Goal: Transaction & Acquisition: Purchase product/service

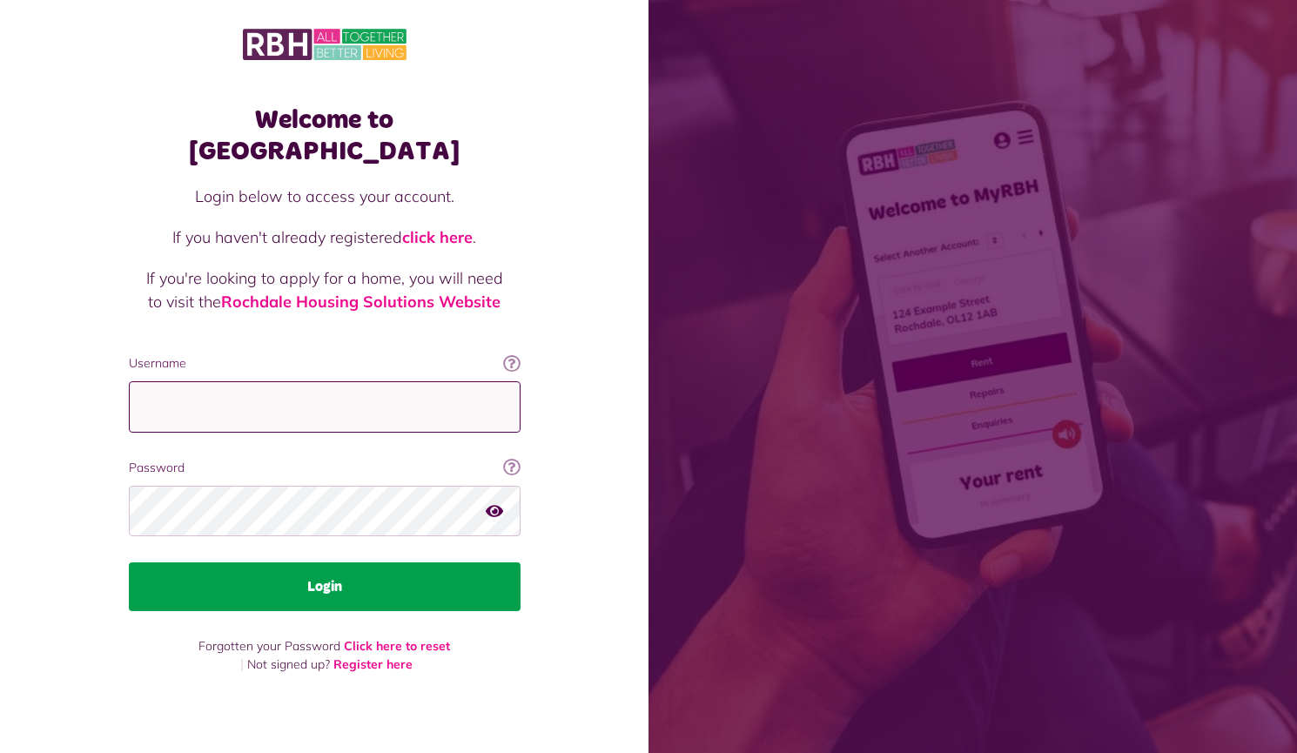
type input "**********"
click at [369, 562] on button "Login" at bounding box center [325, 586] width 392 height 49
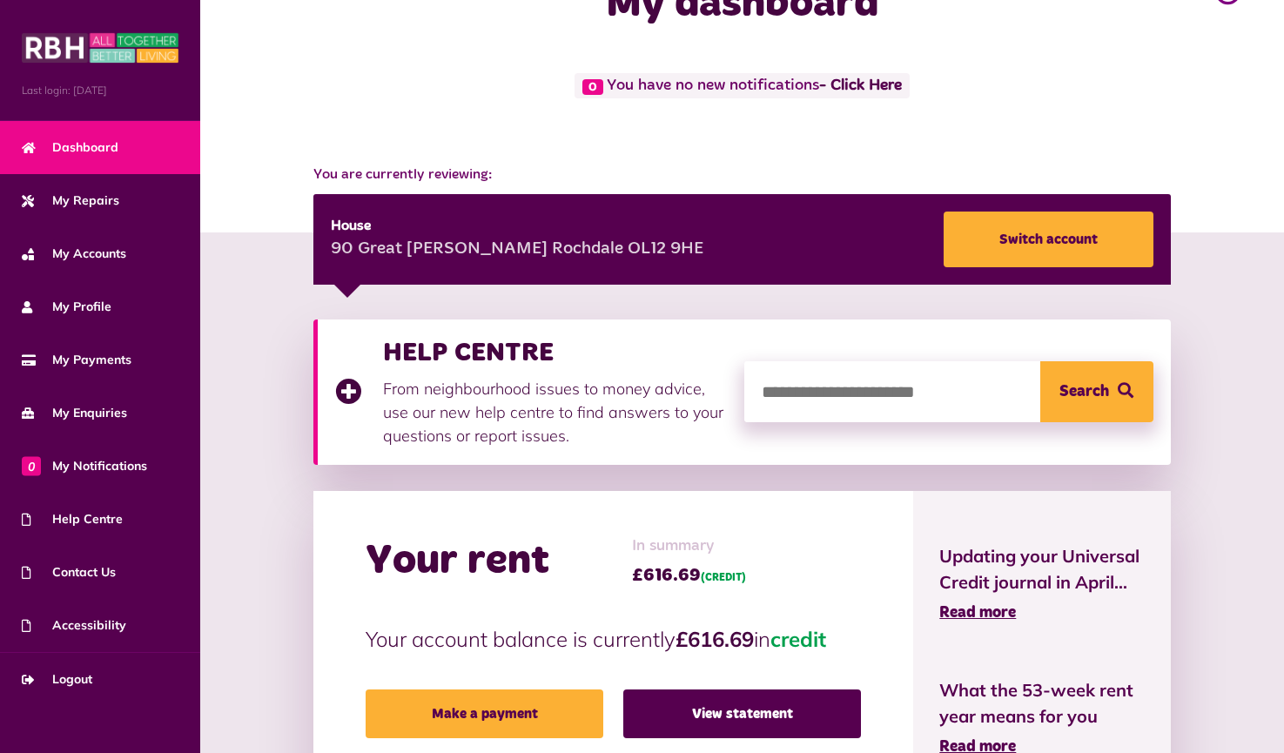
scroll to position [174, 0]
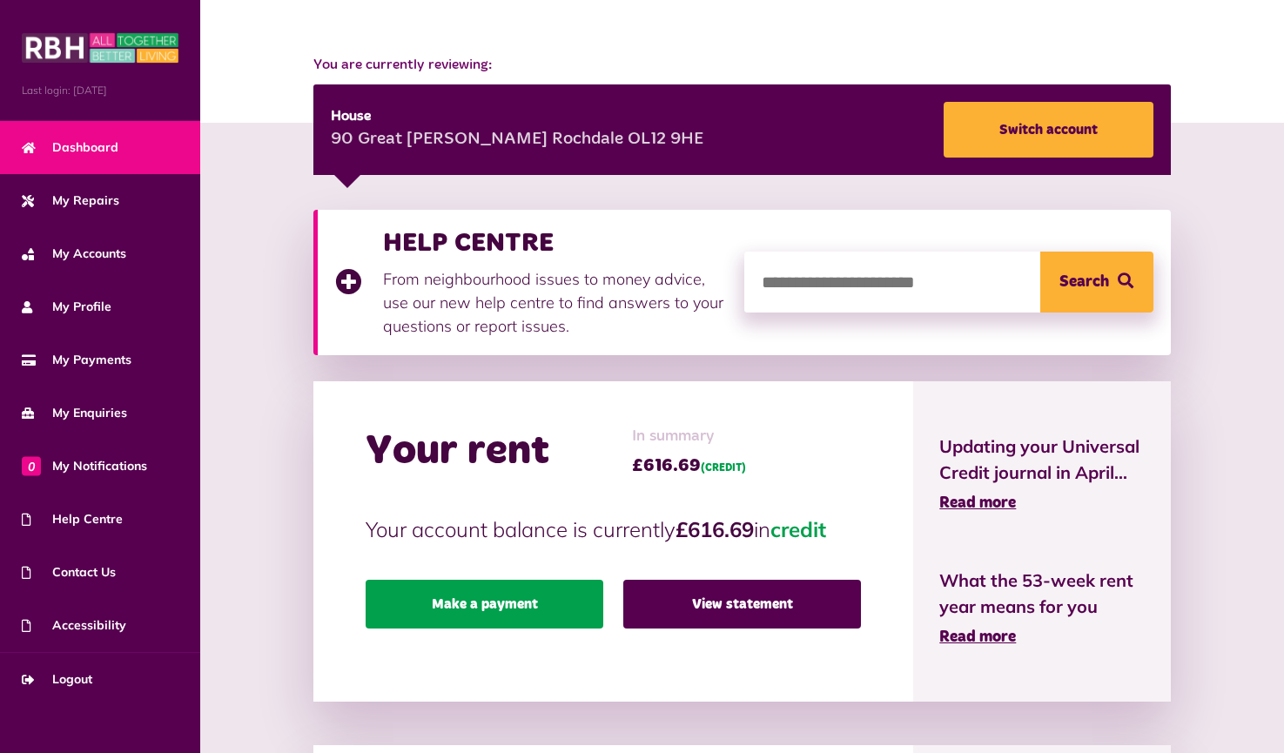
click at [520, 600] on link "Make a payment" at bounding box center [484, 604] width 238 height 49
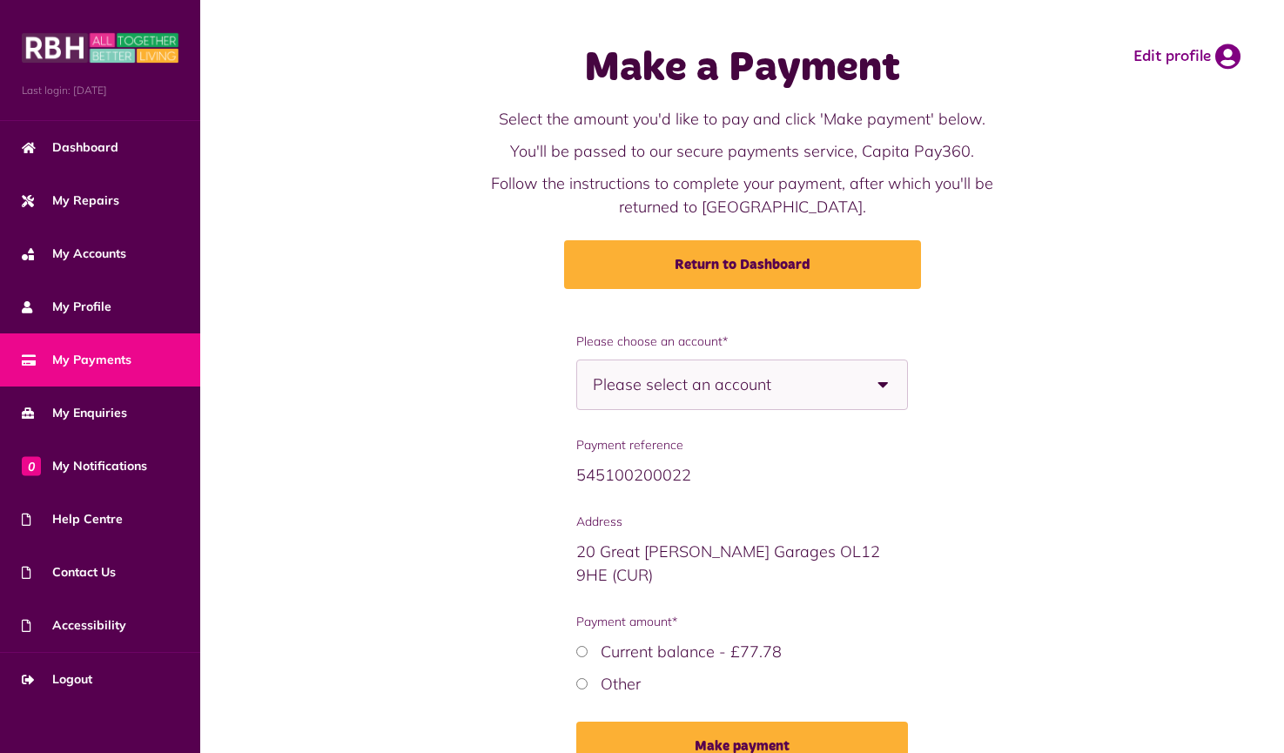
click at [709, 373] on span "Please select an account" at bounding box center [712, 384] width 239 height 49
click at [725, 379] on span "Please select an account" at bounding box center [712, 384] width 239 height 49
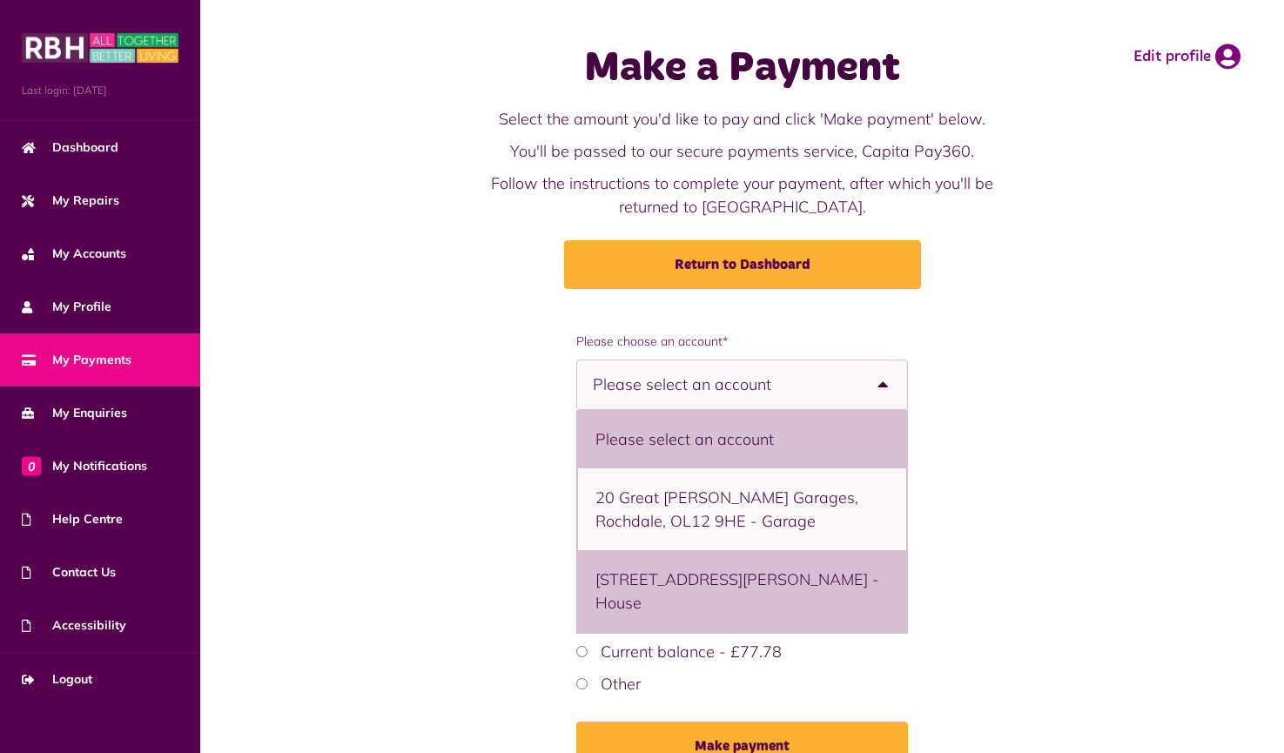
click at [724, 585] on li "90 Great Howarth, Rochdale, OL12 9HE - House" at bounding box center [742, 591] width 329 height 82
select select "**********"
click at [0, 0] on div "Payment reference 543200900076 Address 90 Great Howarth OL12 9HE (CUR) Payment …" at bounding box center [0, 0] width 0 height 0
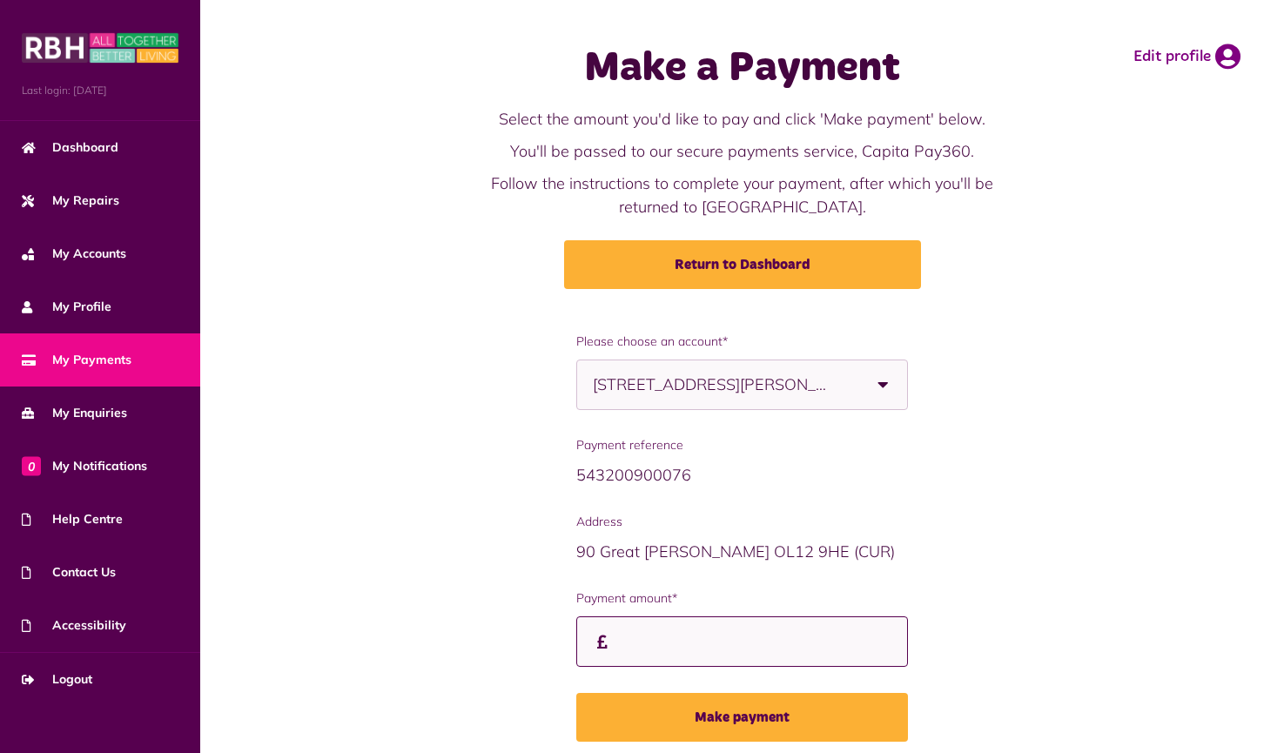
click at [729, 639] on input "Custom amount" at bounding box center [742, 641] width 332 height 51
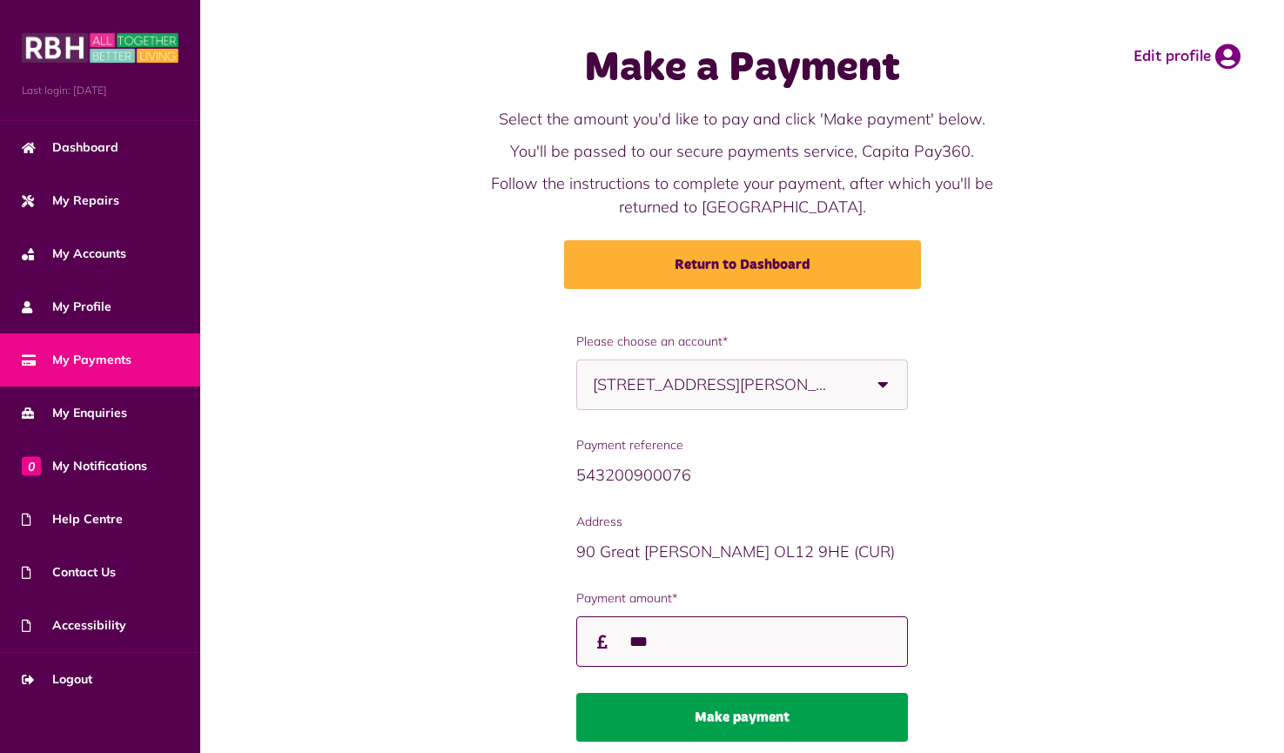
type input "***"
click at [837, 721] on button "Make payment" at bounding box center [742, 717] width 332 height 49
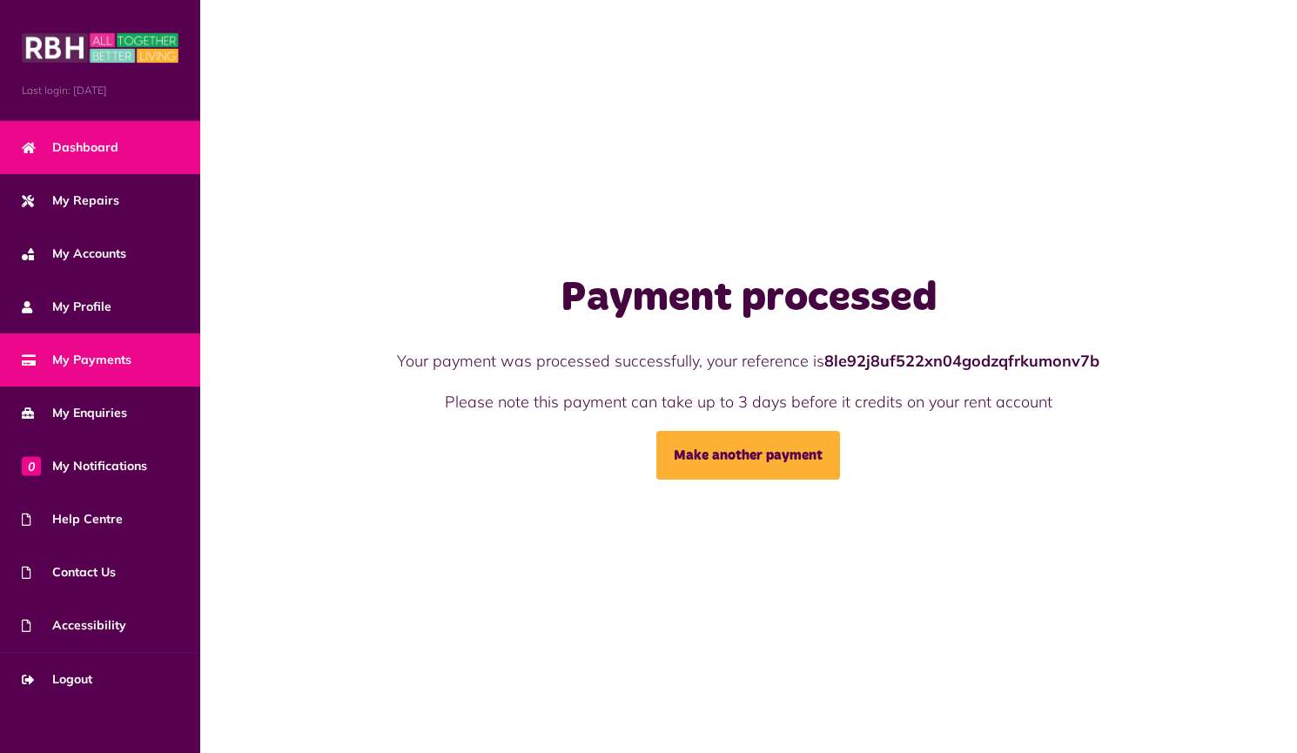
click at [80, 139] on span "Dashboard" at bounding box center [70, 147] width 97 height 18
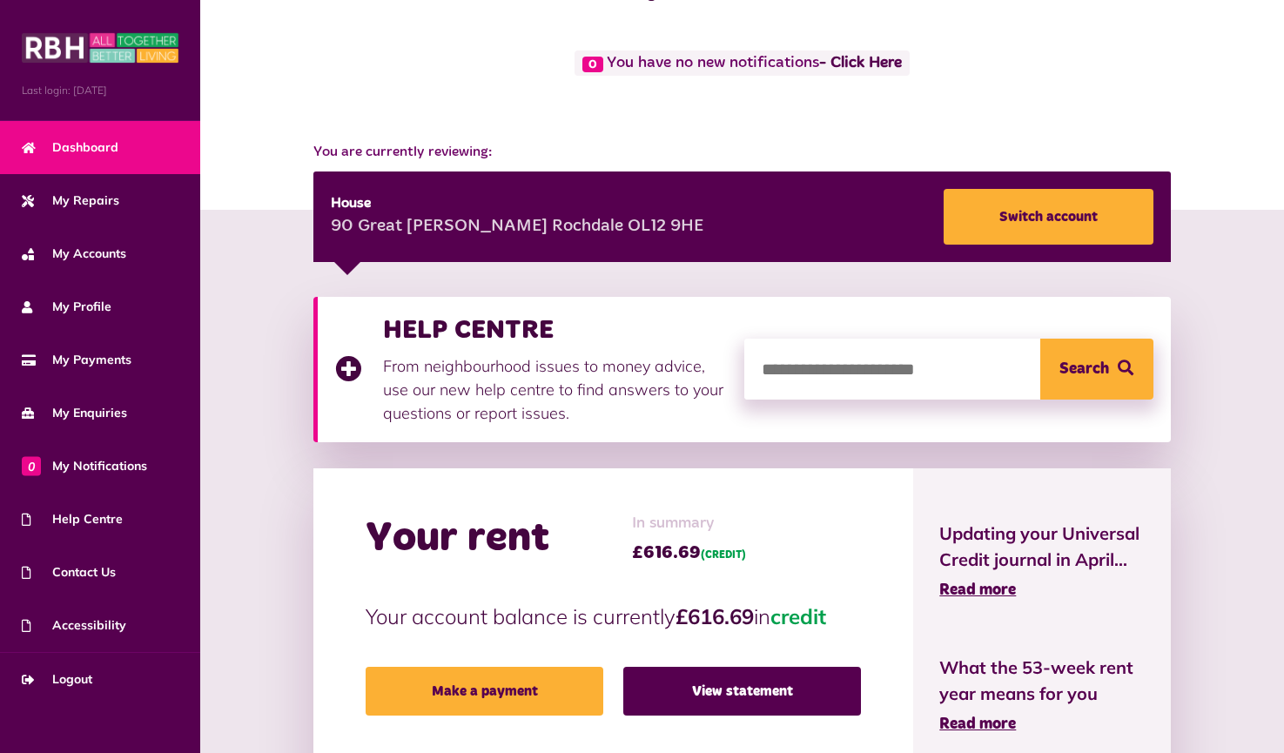
scroll to position [174, 0]
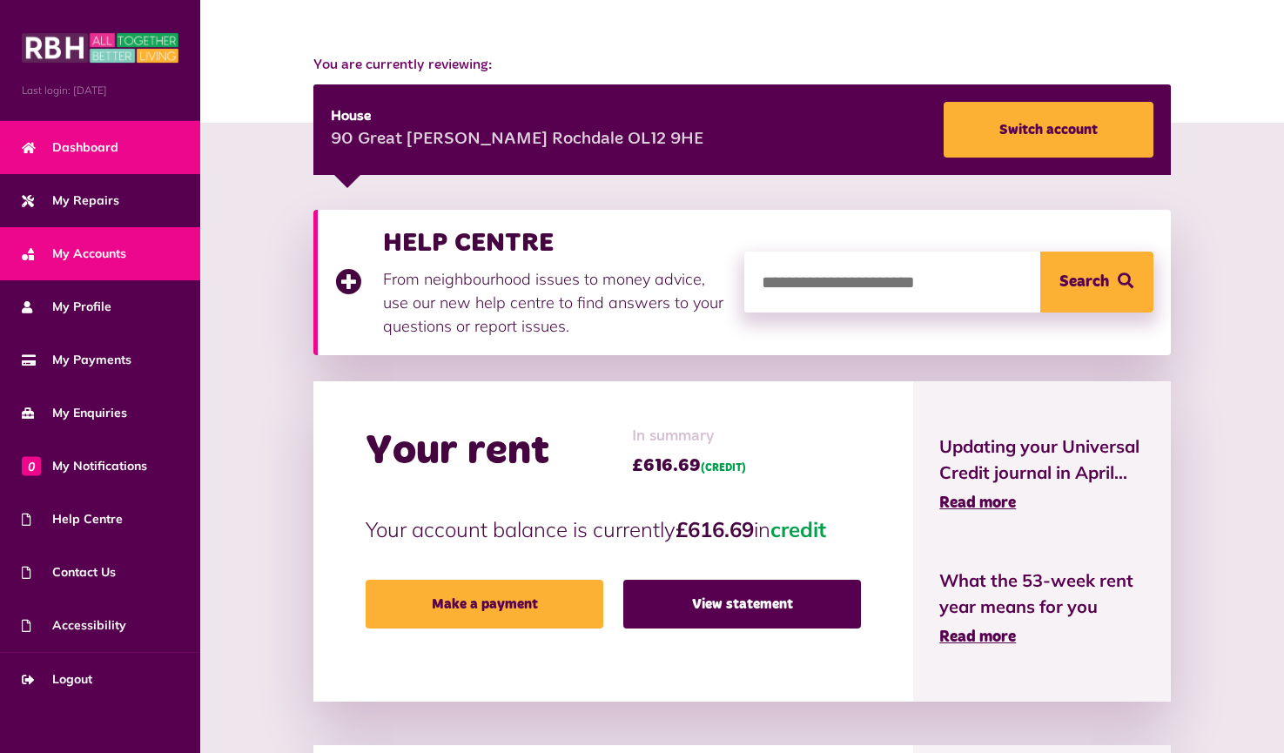
click at [76, 257] on span "My Accounts" at bounding box center [74, 254] width 104 height 18
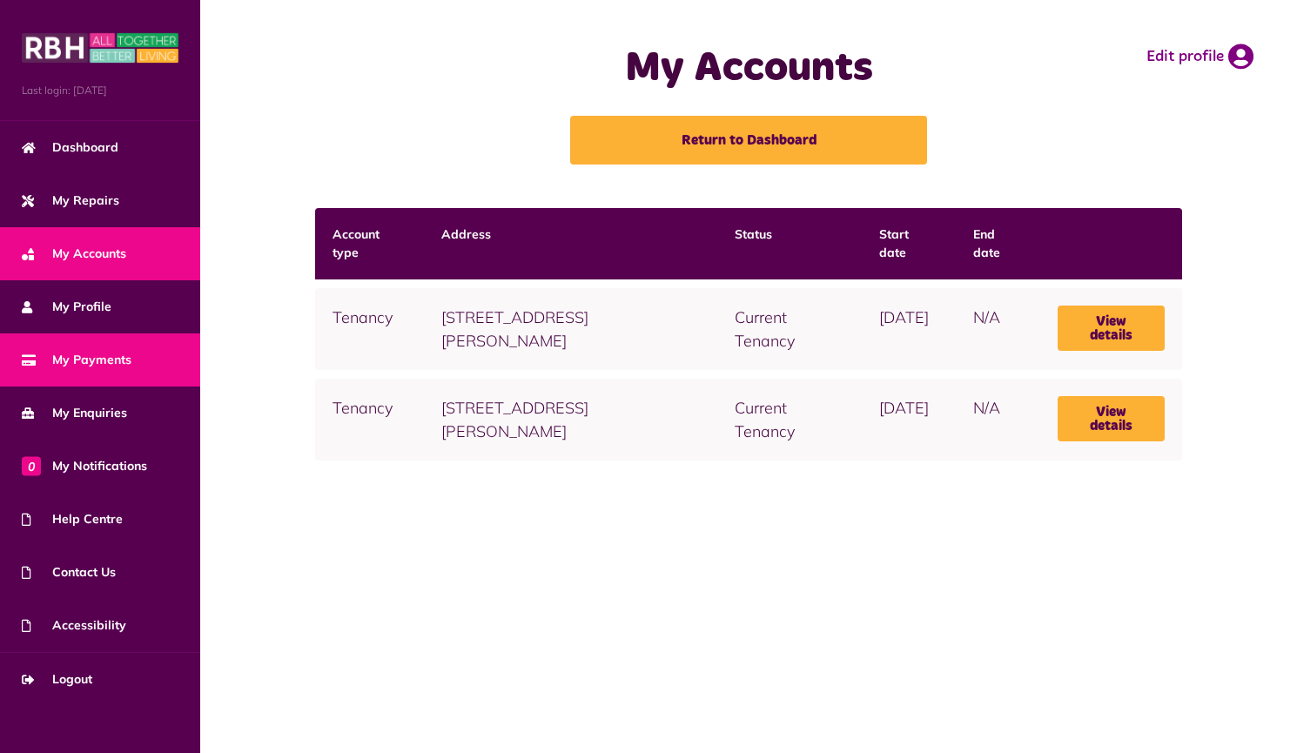
click at [93, 365] on span "My Payments" at bounding box center [77, 360] width 110 height 18
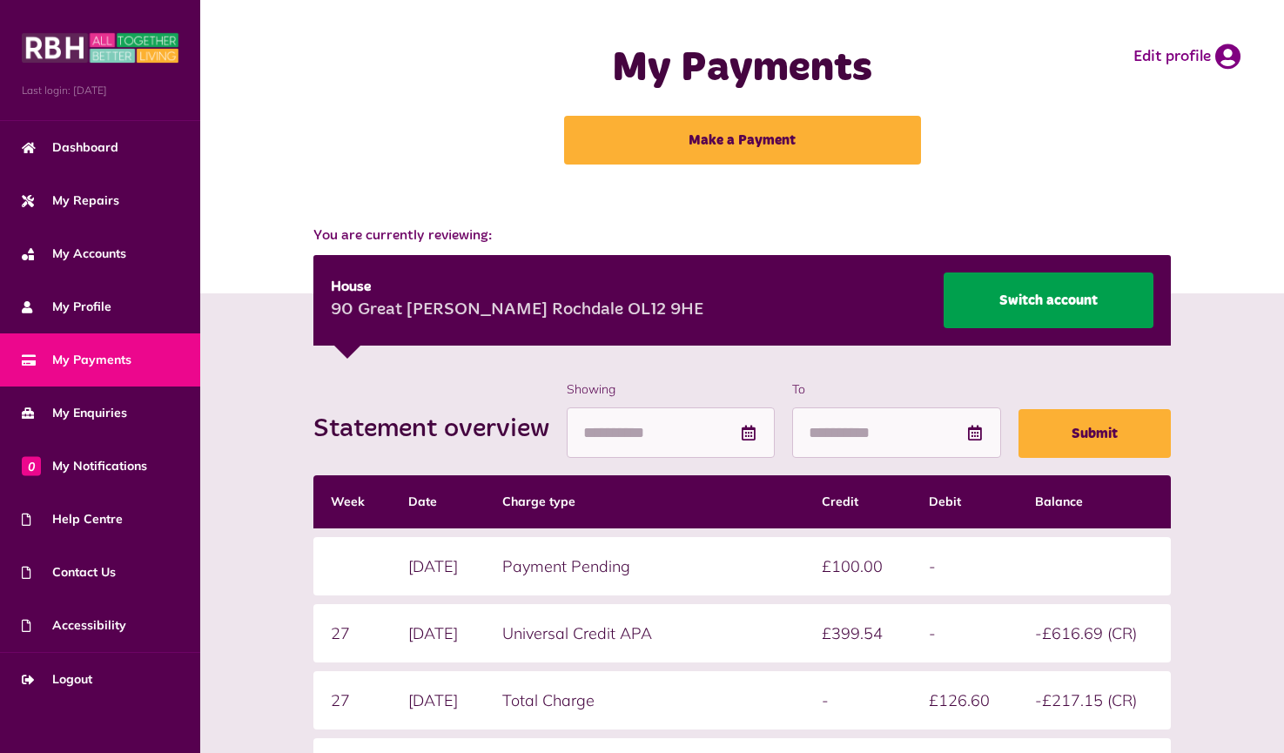
click at [1055, 292] on link "Switch account" at bounding box center [1048, 300] width 210 height 56
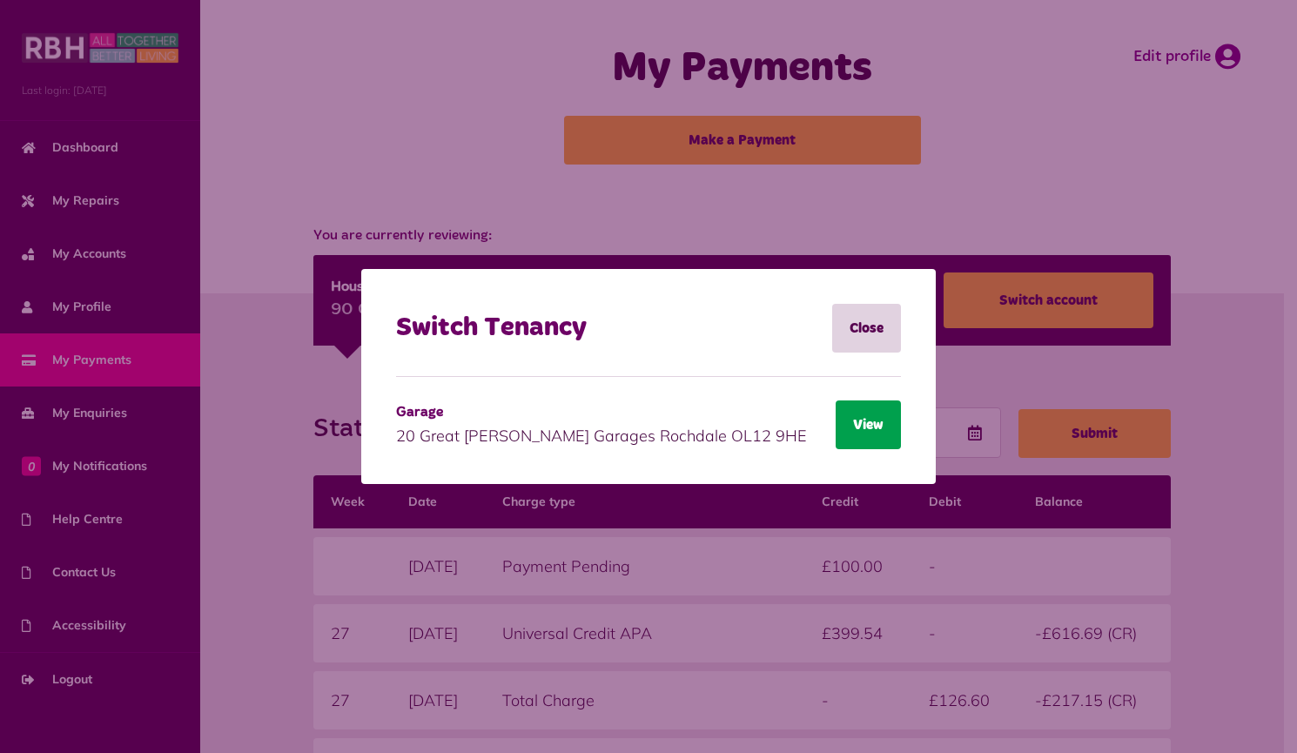
click at [850, 425] on button "View" at bounding box center [867, 424] width 65 height 49
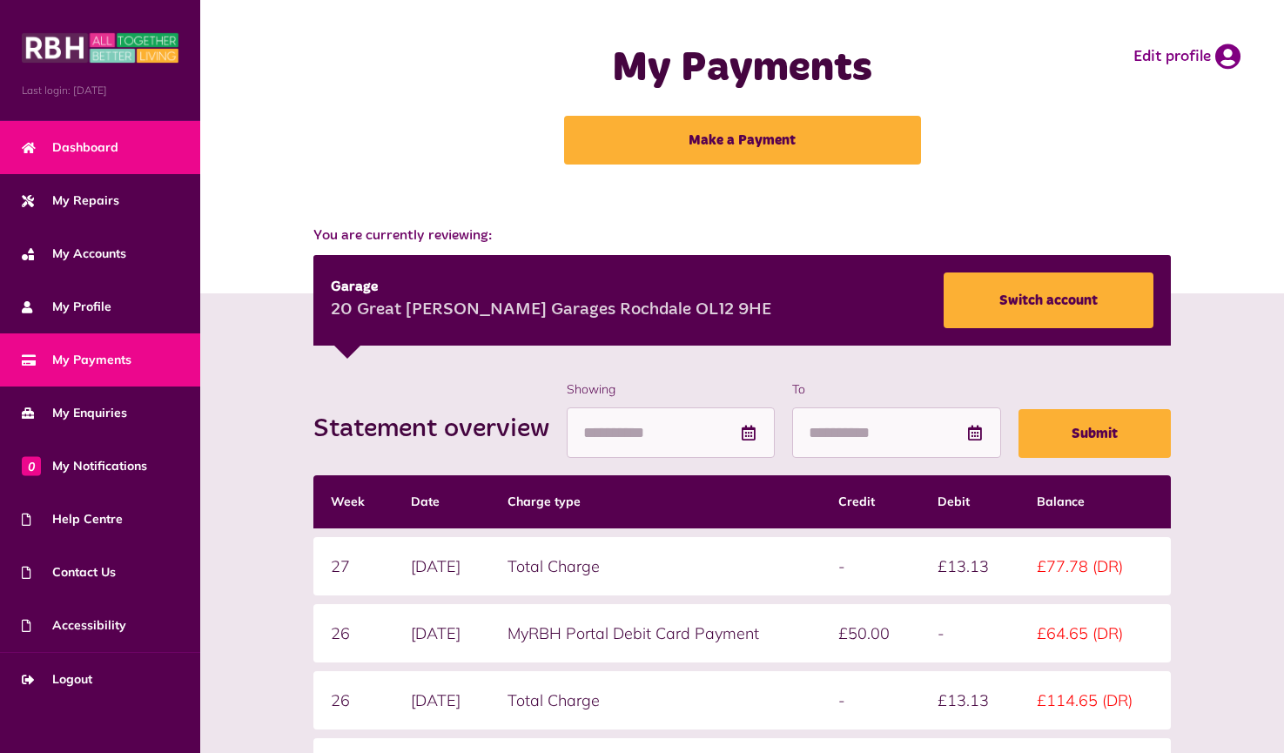
click at [105, 145] on span "Dashboard" at bounding box center [70, 147] width 97 height 18
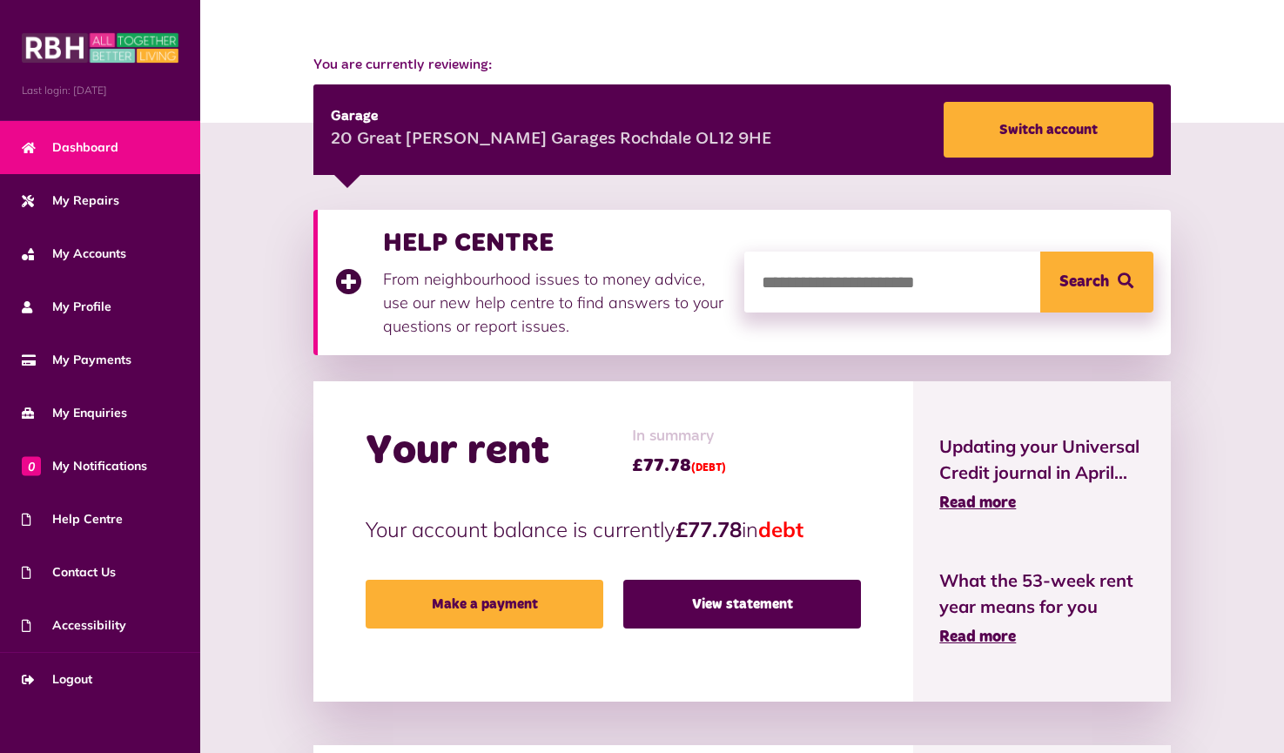
scroll to position [261, 0]
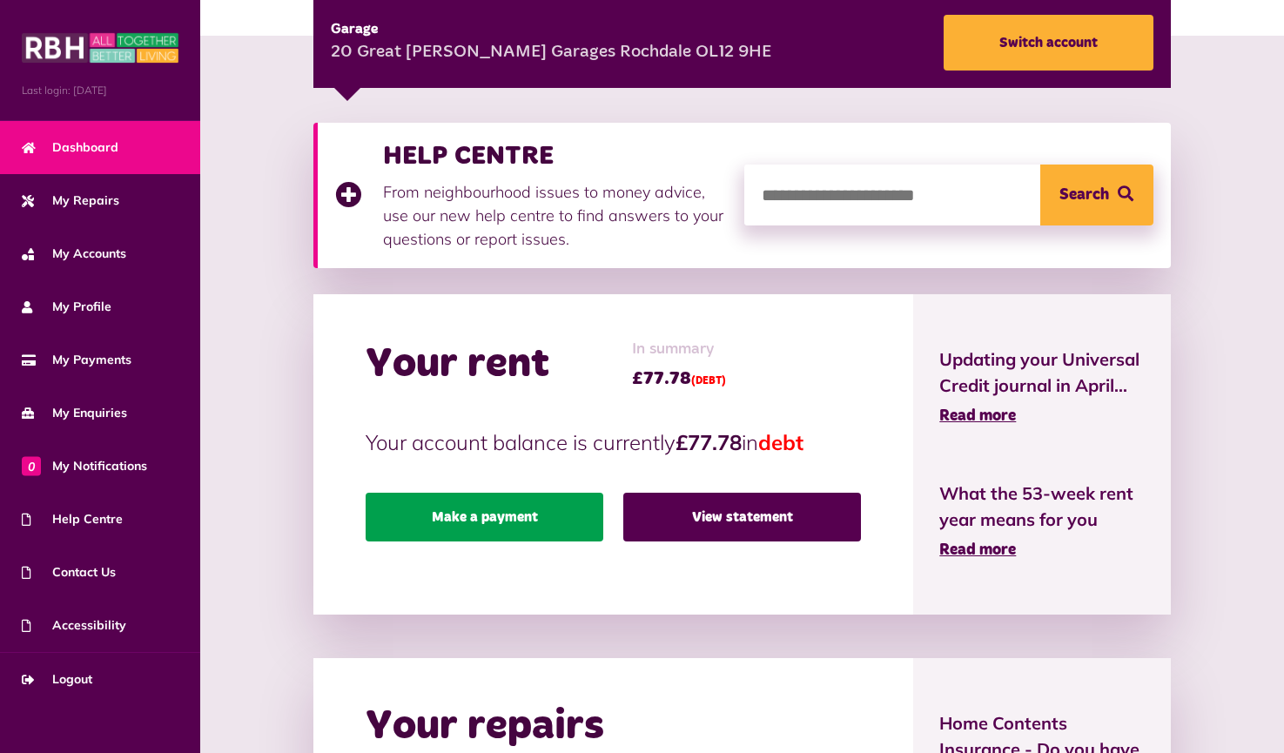
click at [492, 512] on link "Make a payment" at bounding box center [484, 517] width 238 height 49
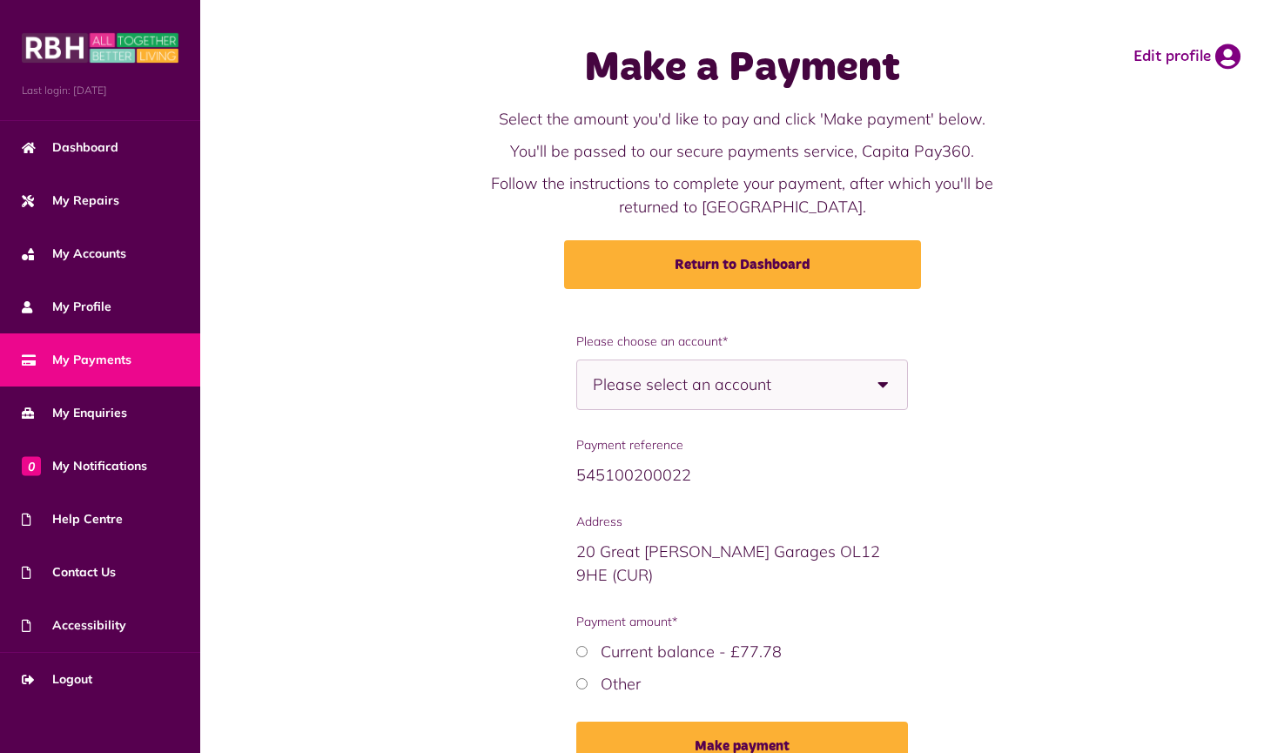
click at [840, 380] on div "Please select an account" at bounding box center [742, 384] width 332 height 50
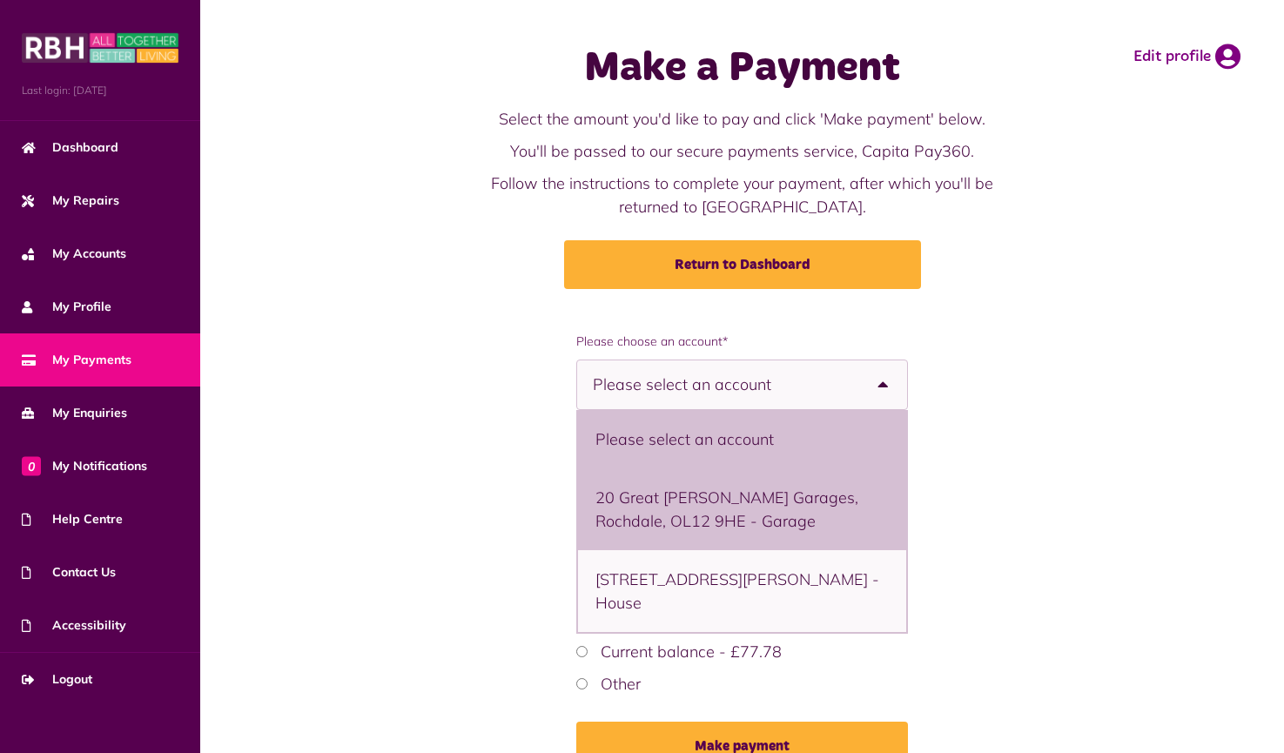
click at [821, 486] on li "20 Great Howarth Garages, Rochdale, OL12 9HE - Garage" at bounding box center [742, 509] width 329 height 82
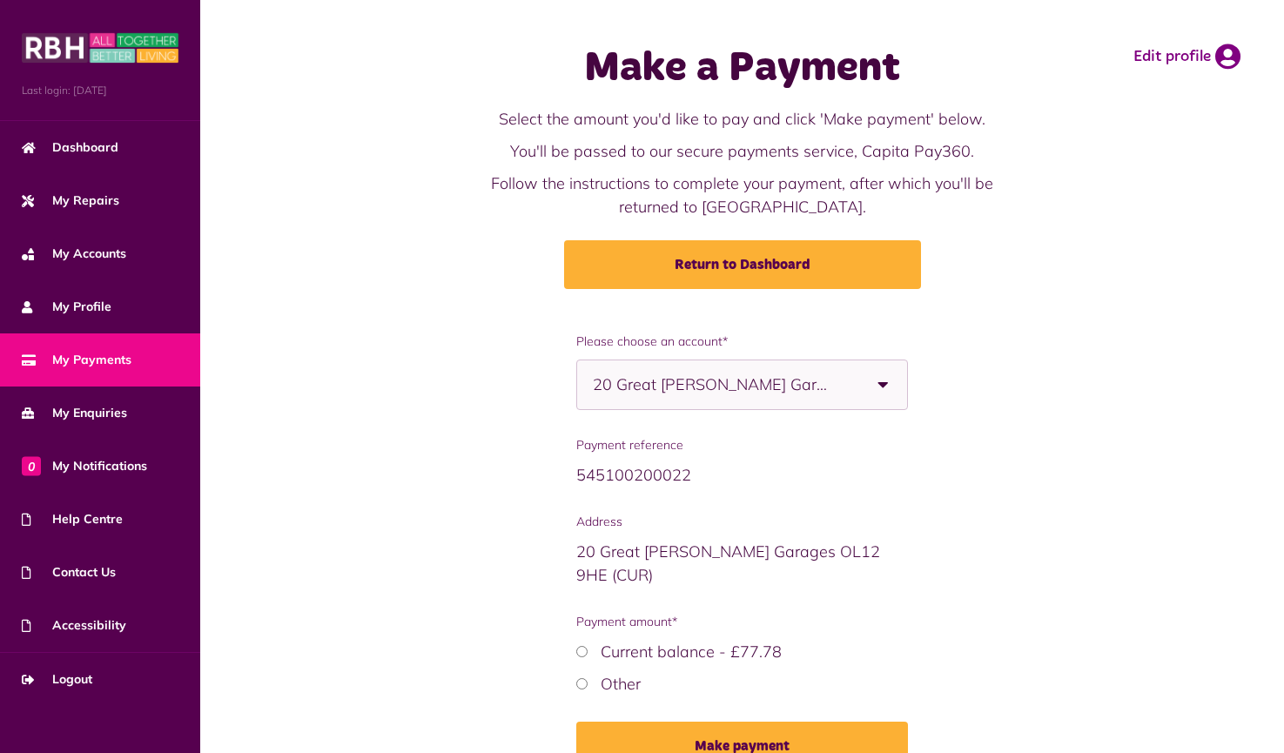
select select "**********"
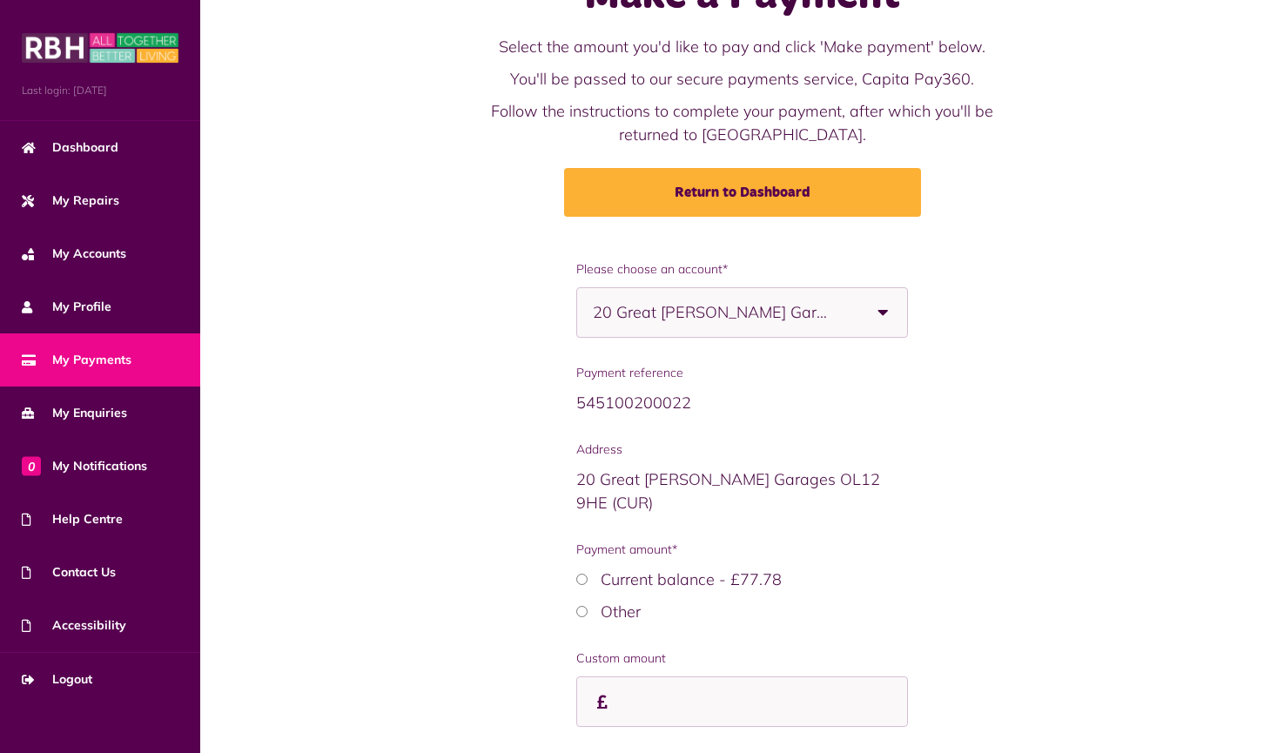
scroll to position [159, 0]
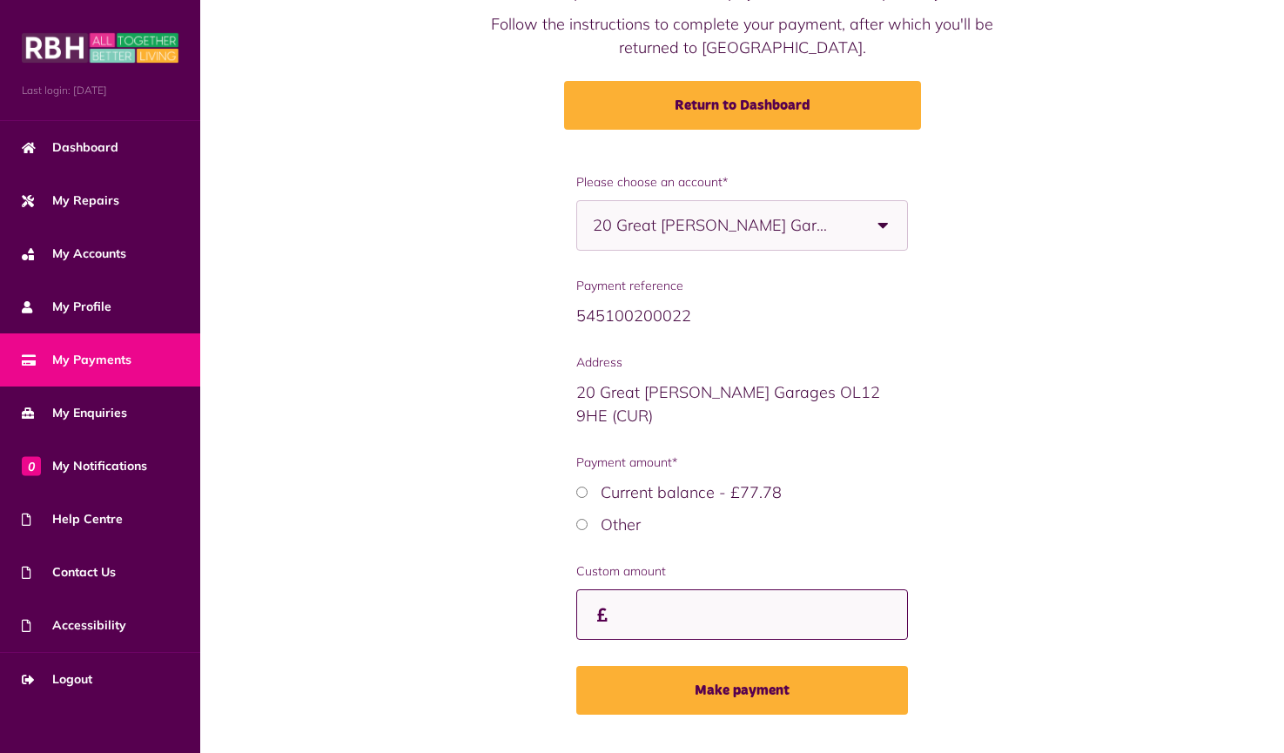
click at [662, 589] on input "Custom amount" at bounding box center [742, 614] width 332 height 51
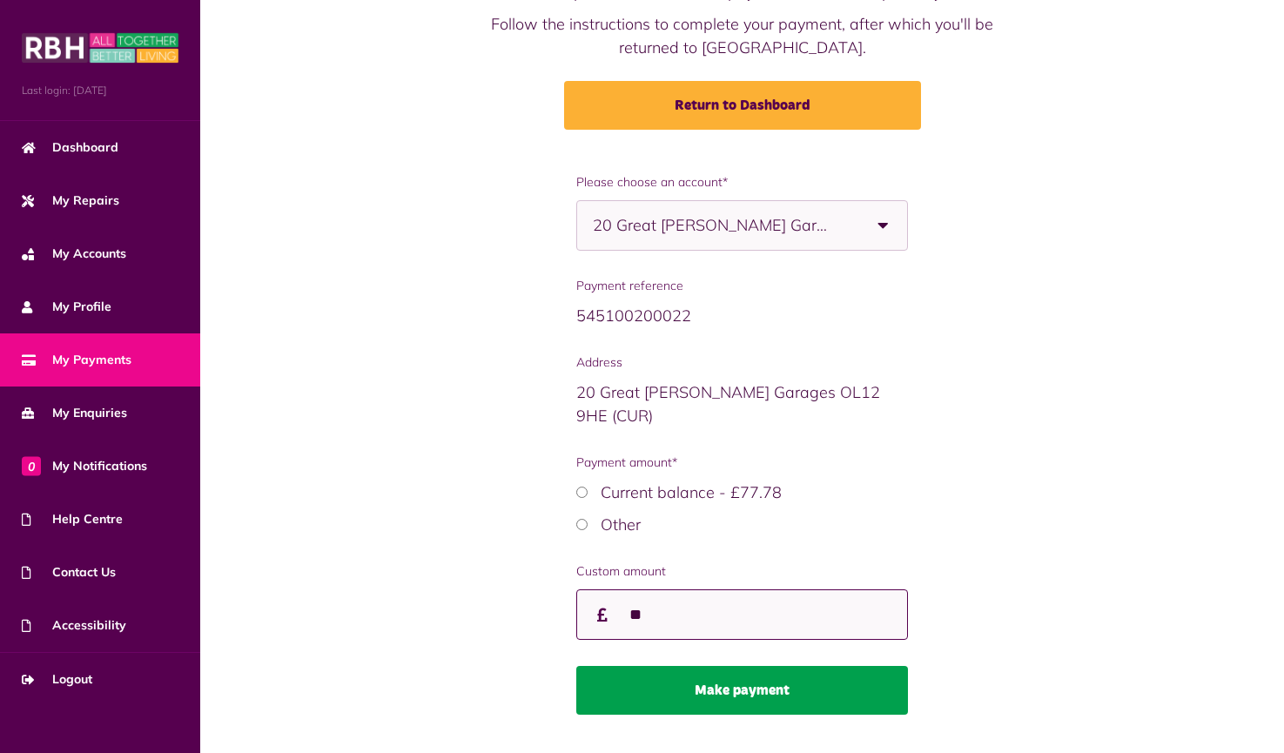
type input "**"
click at [822, 666] on button "Make payment" at bounding box center [742, 690] width 332 height 49
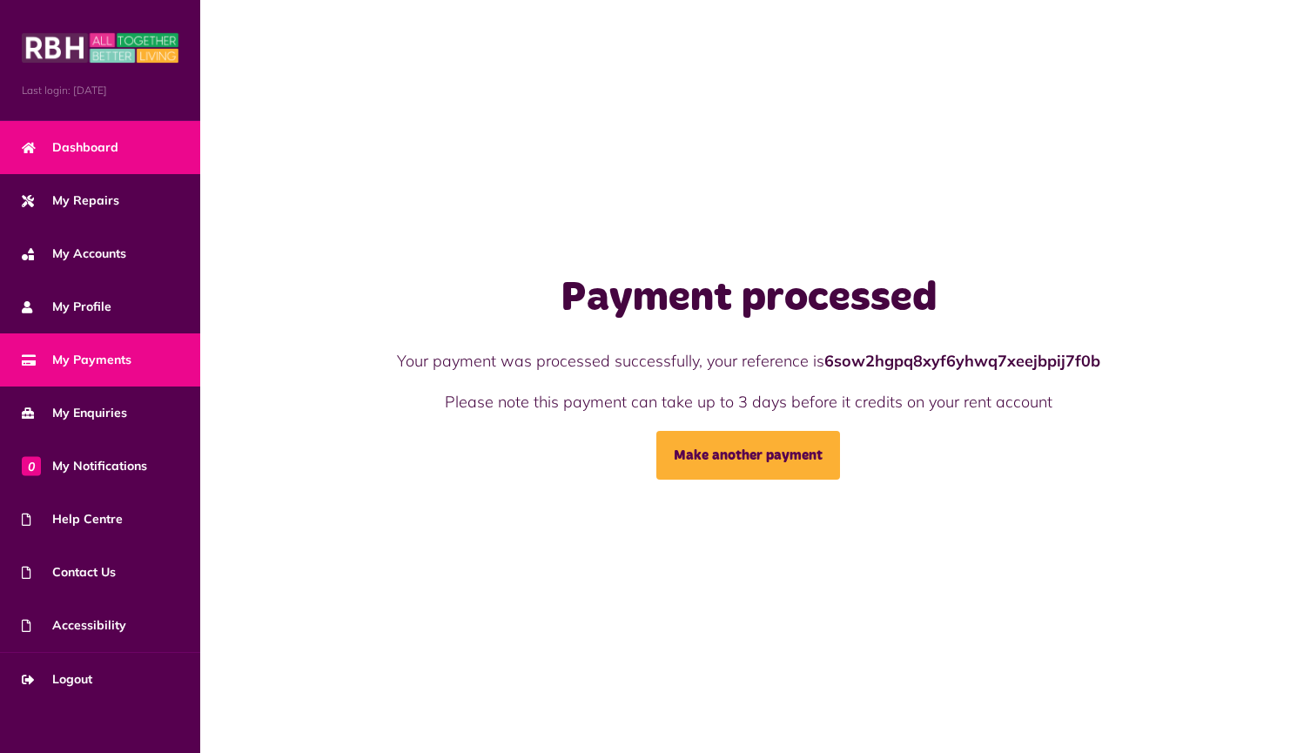
click at [91, 139] on span "Dashboard" at bounding box center [70, 147] width 97 height 18
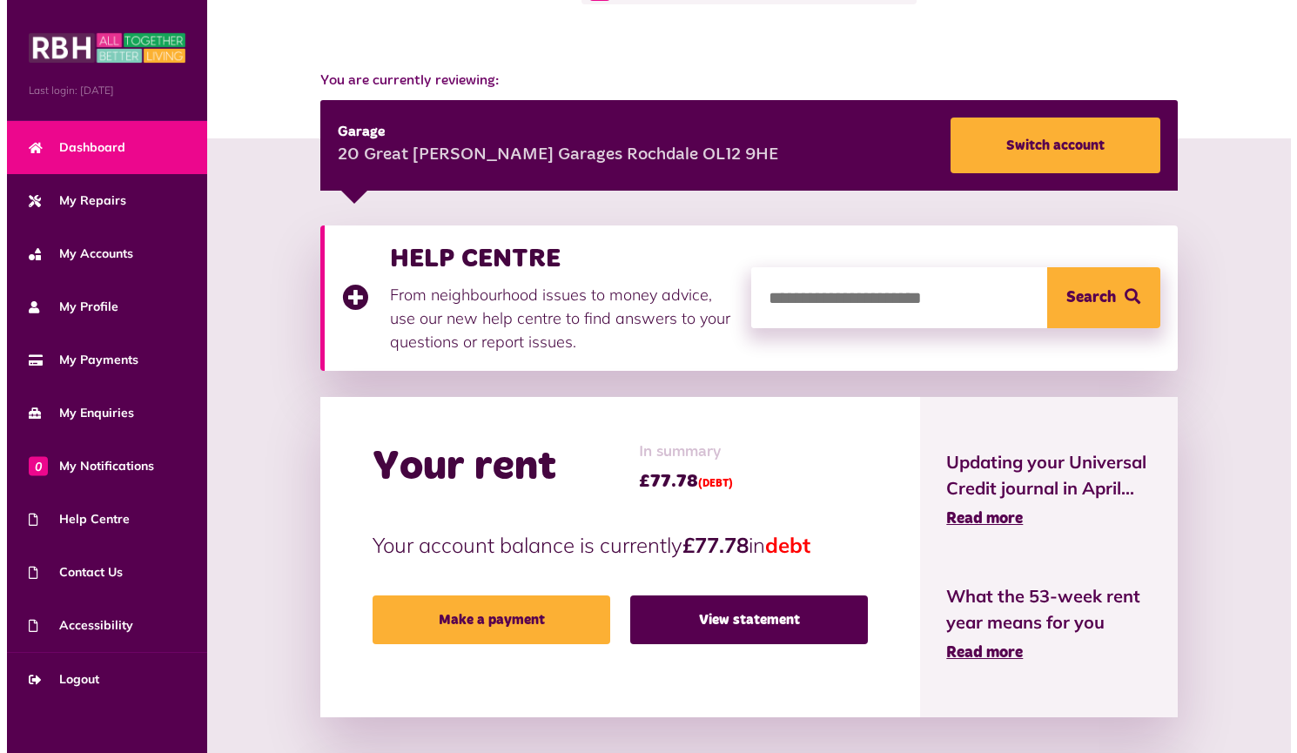
scroll to position [174, 0]
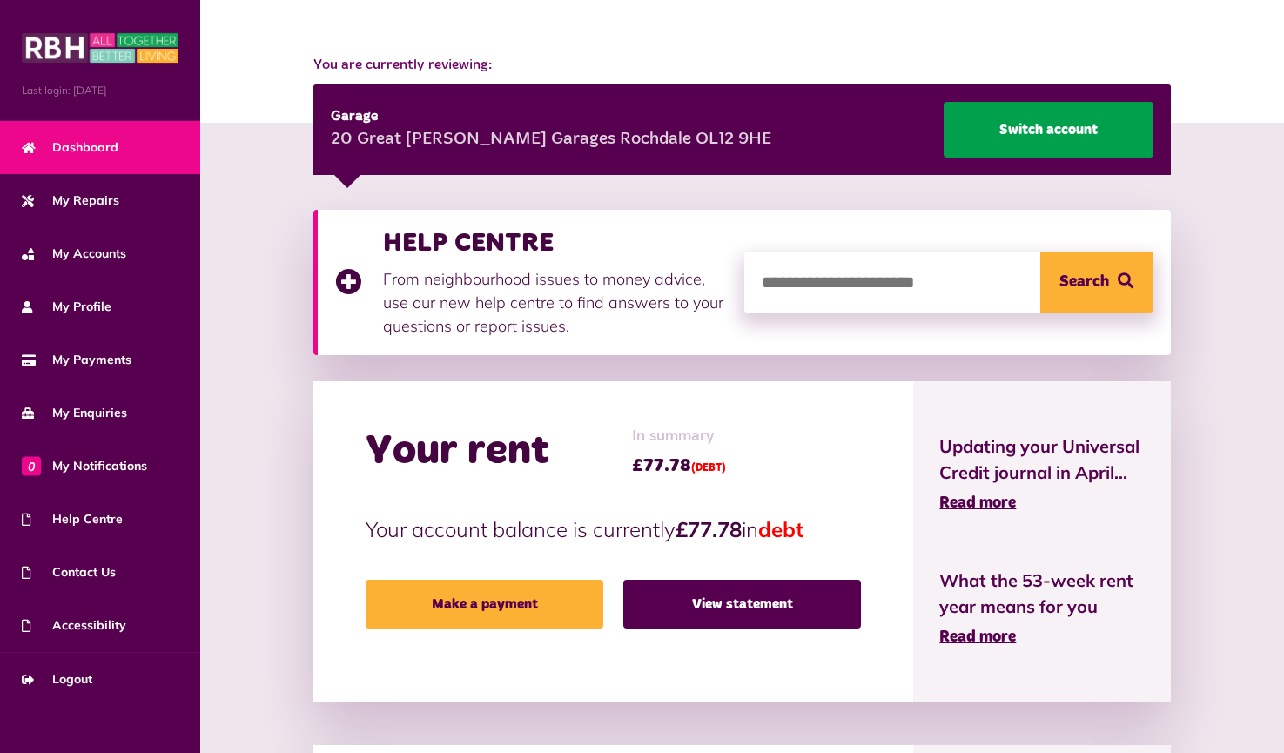
click at [1031, 131] on link "Switch account" at bounding box center [1048, 130] width 210 height 56
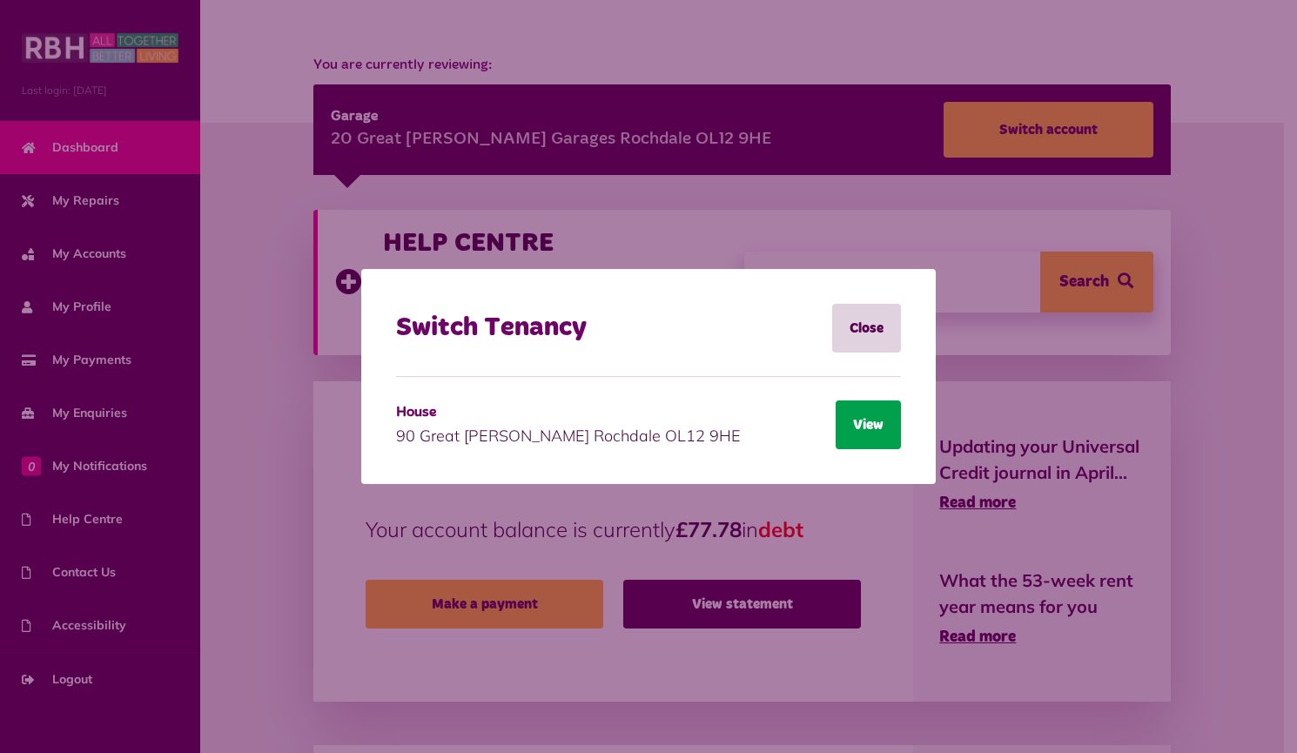
click at [875, 429] on button "View" at bounding box center [867, 424] width 65 height 49
